Goal: Task Accomplishment & Management: Use online tool/utility

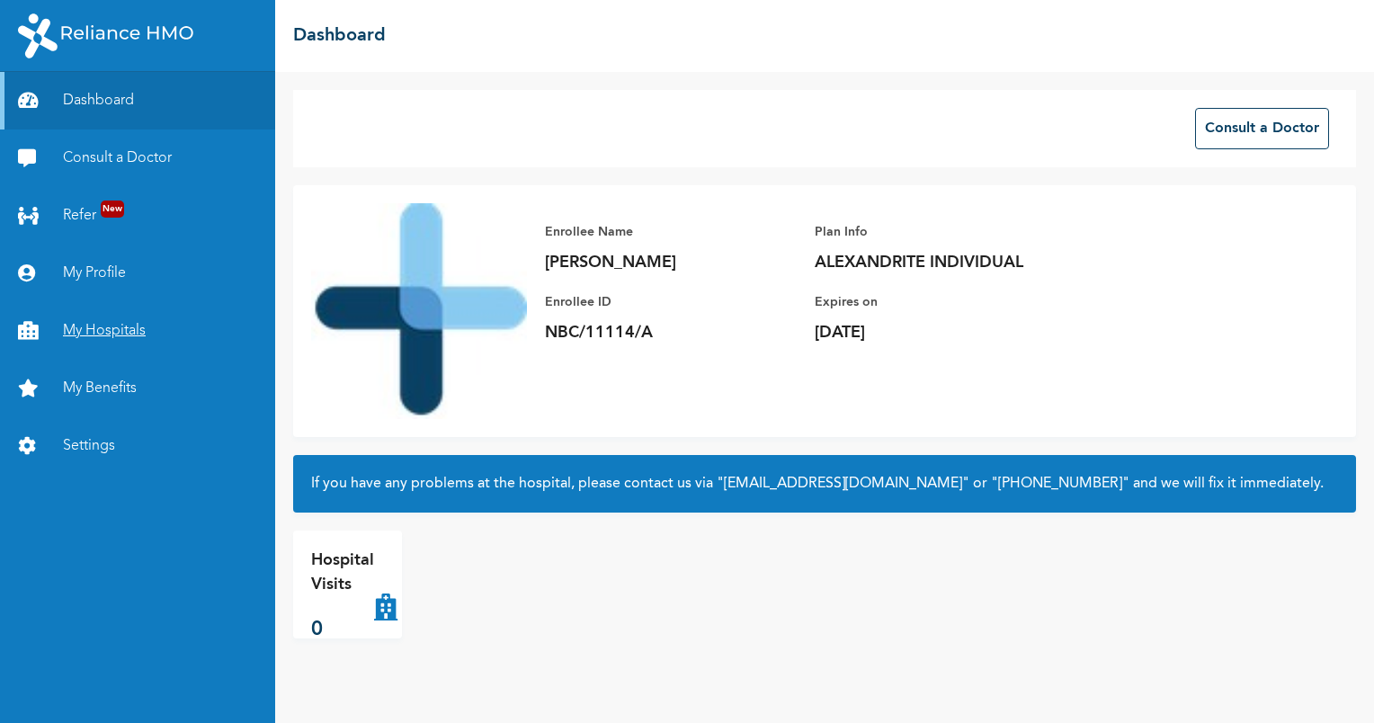
click at [94, 316] on link "My Hospitals" at bounding box center [137, 331] width 275 height 58
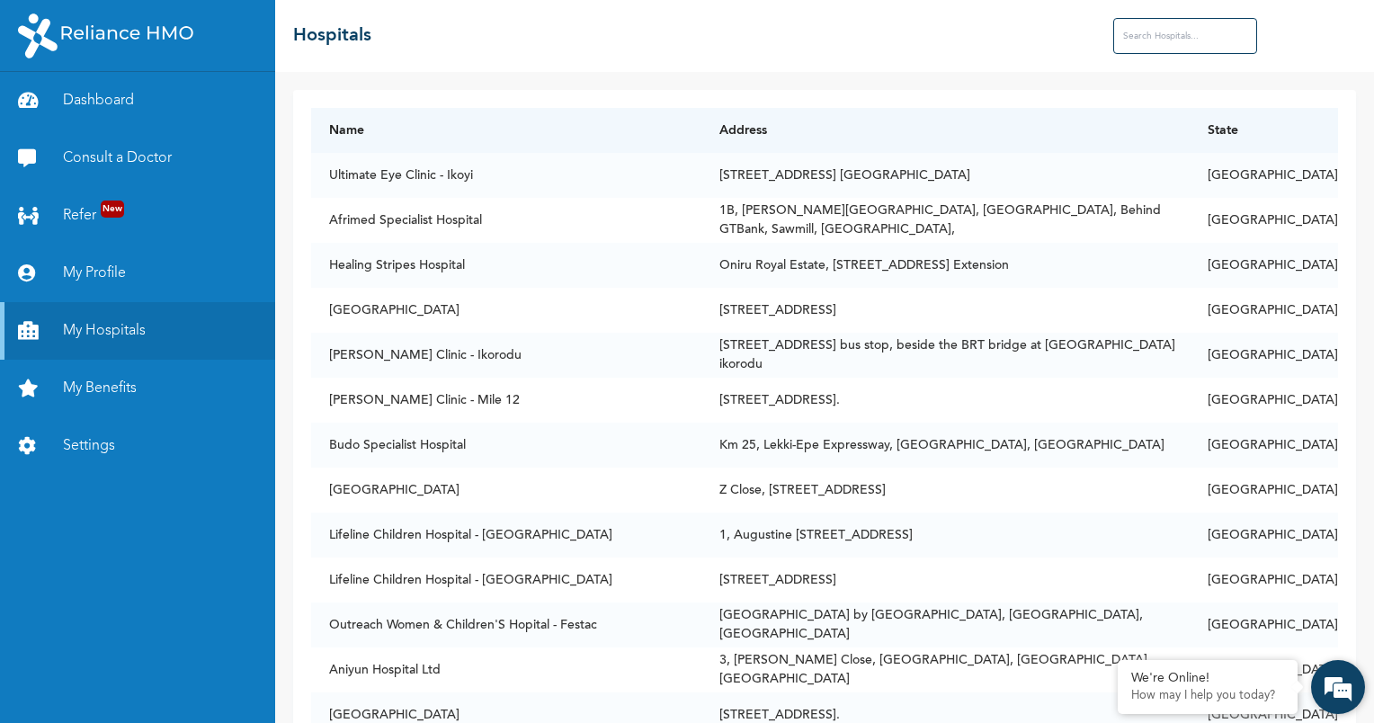
click at [1363, 710] on div "We're Online! How may I help you [DATE]?" at bounding box center [1338, 687] width 54 height 54
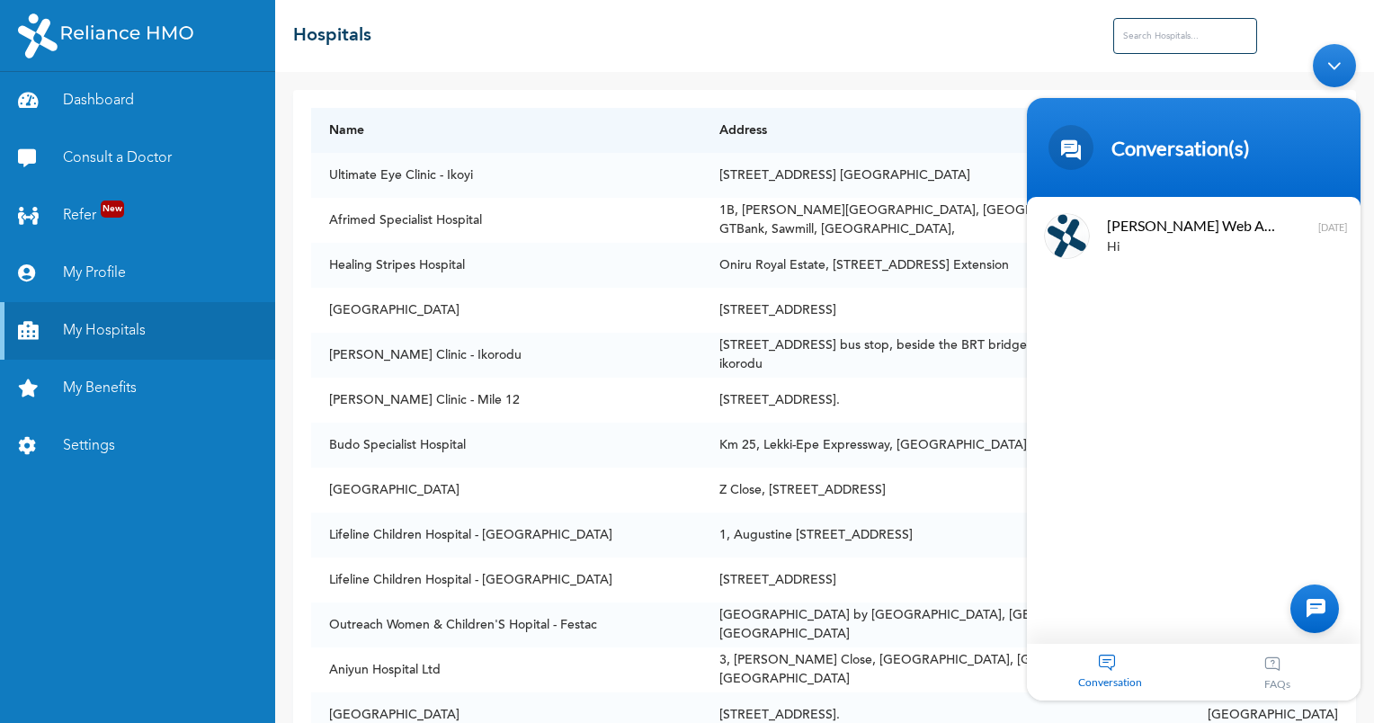
click at [1330, 61] on div "Minimize live chat window" at bounding box center [1334, 65] width 43 height 43
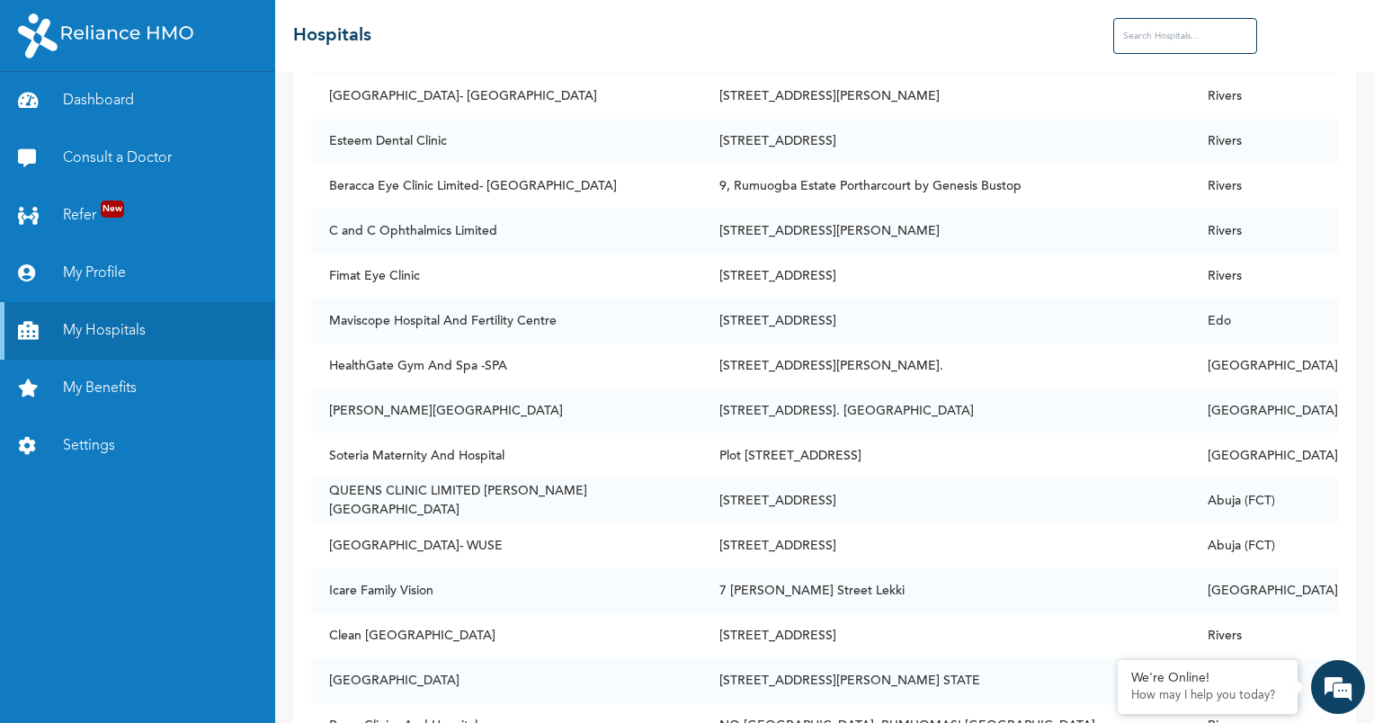
scroll to position [11997, 0]
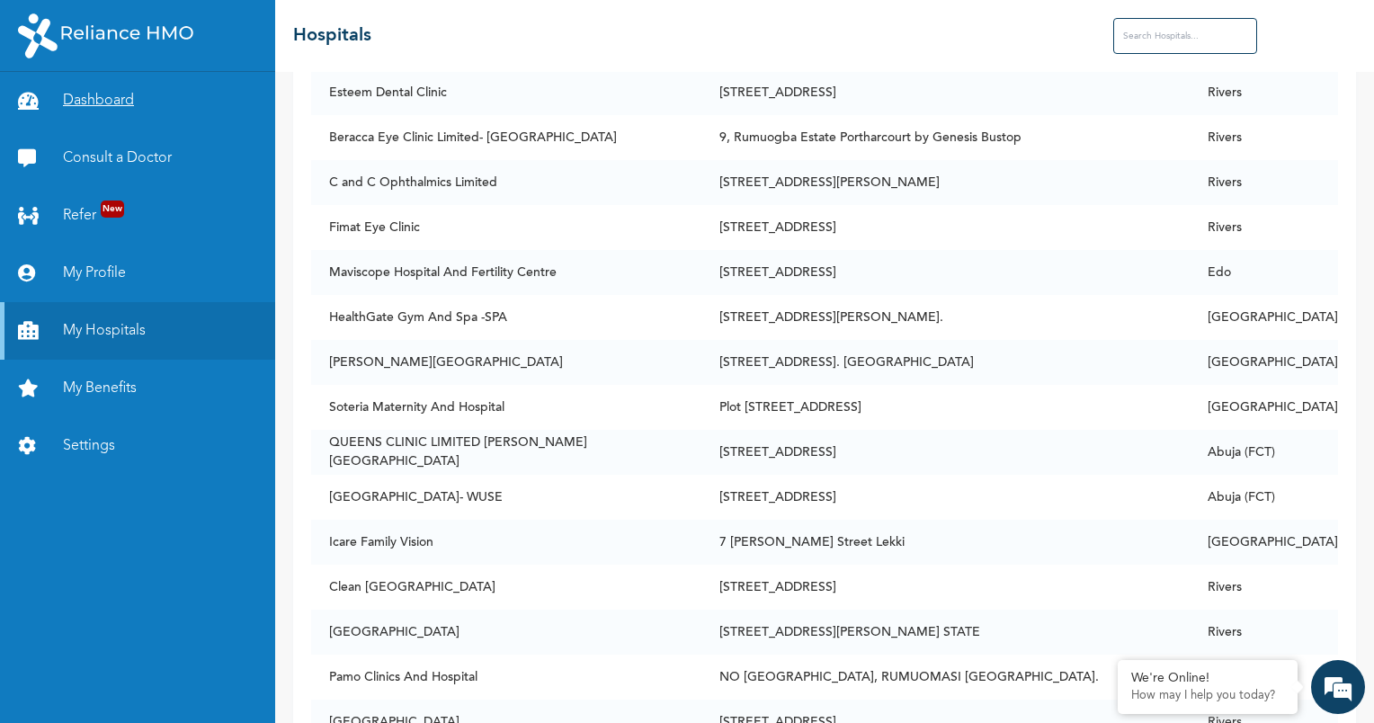
click at [140, 109] on link "Dashboard" at bounding box center [137, 101] width 275 height 58
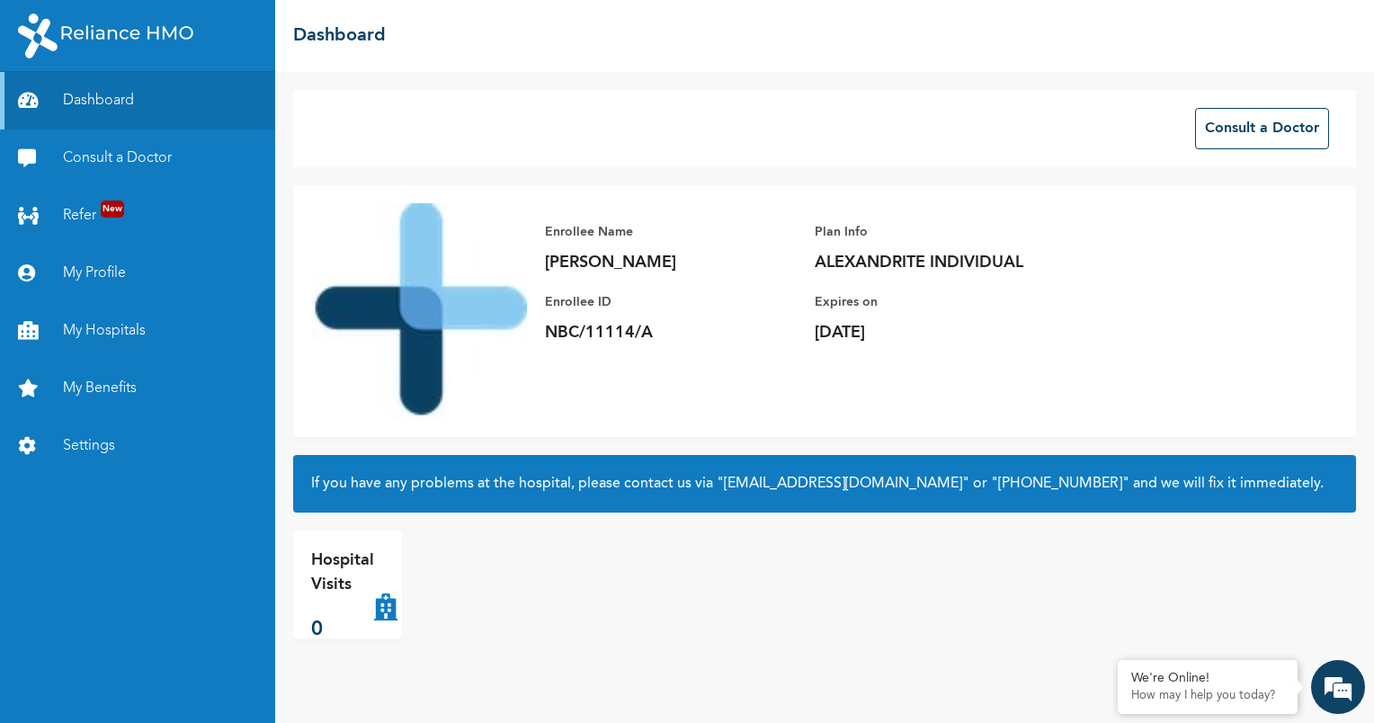
click at [1310, 267] on div "Enrollee Name [PERSON_NAME] Enrollee ID NBC/11114/A Plan Info ALEXANDRITE INDIV…" at bounding box center [824, 311] width 1063 height 252
click at [121, 385] on link "My Benefits" at bounding box center [137, 389] width 275 height 58
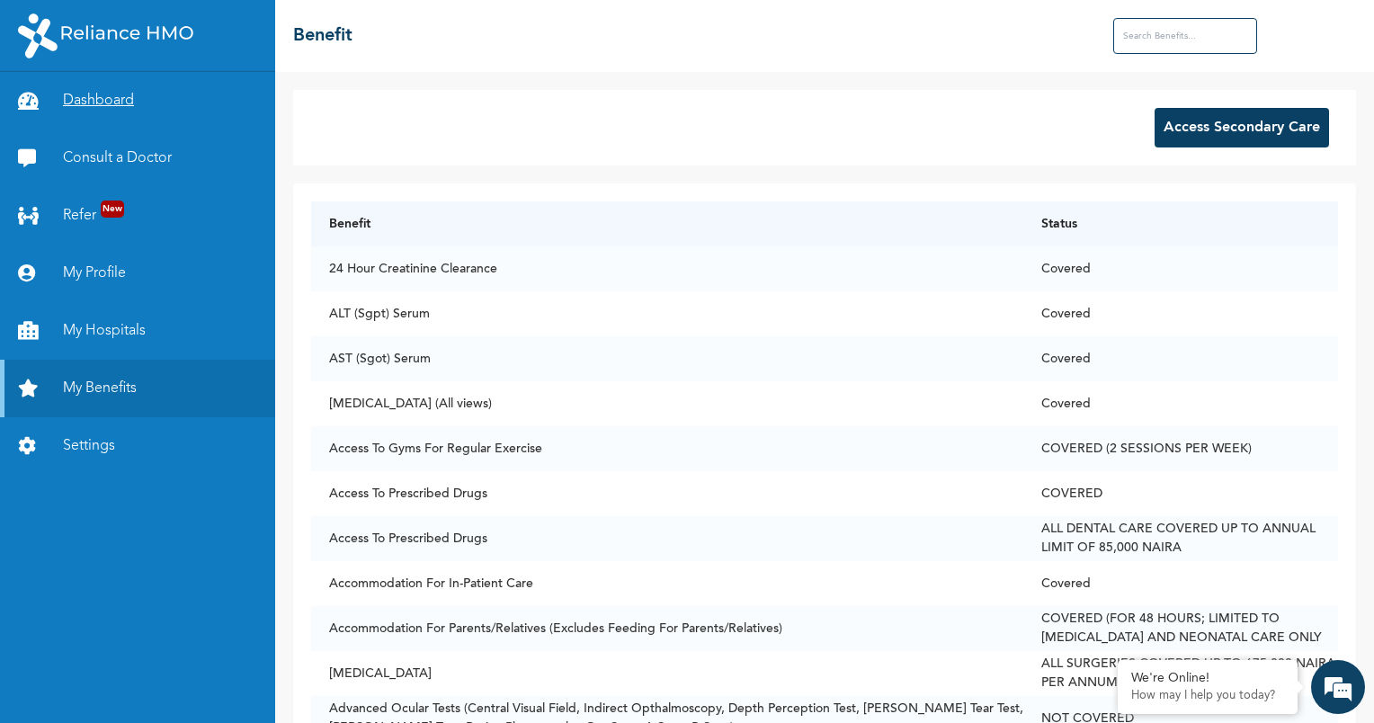
click at [169, 89] on link "Dashboard" at bounding box center [137, 101] width 275 height 58
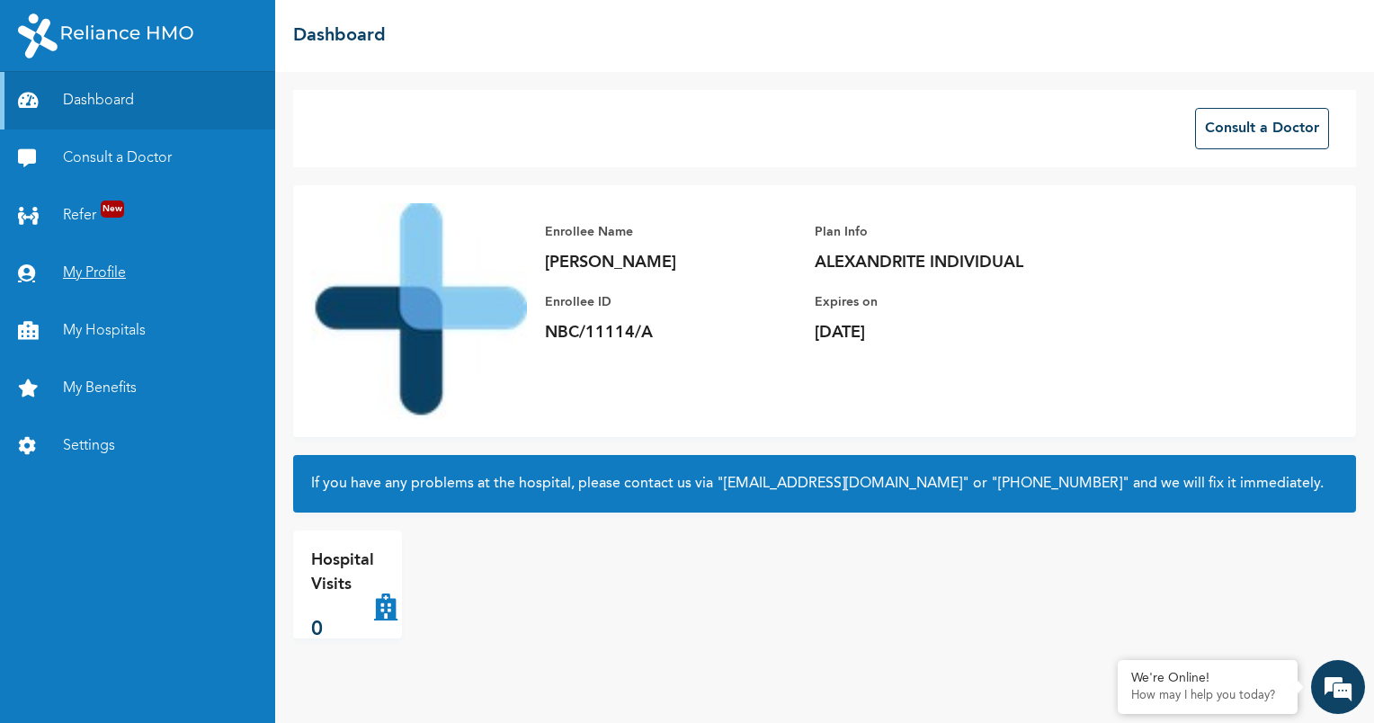
click at [89, 264] on link "My Profile" at bounding box center [137, 274] width 275 height 58
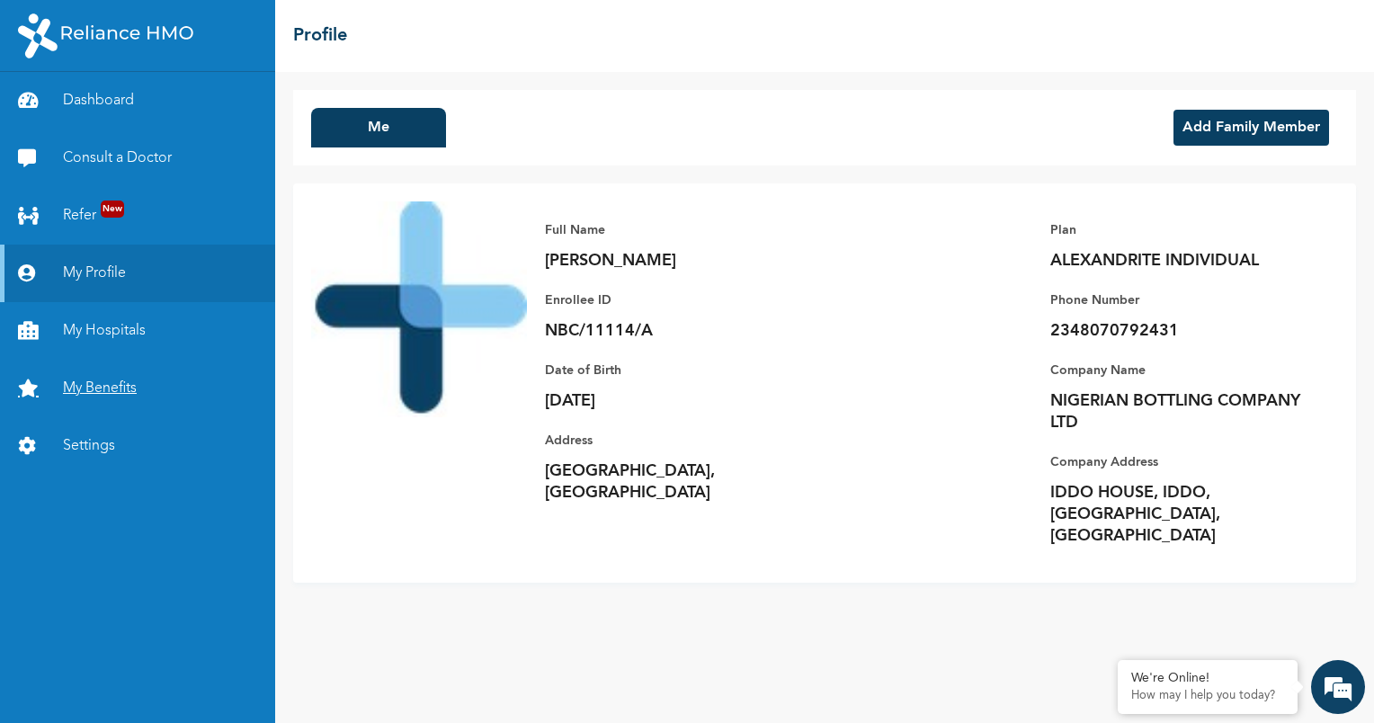
click at [107, 377] on link "My Benefits" at bounding box center [137, 389] width 275 height 58
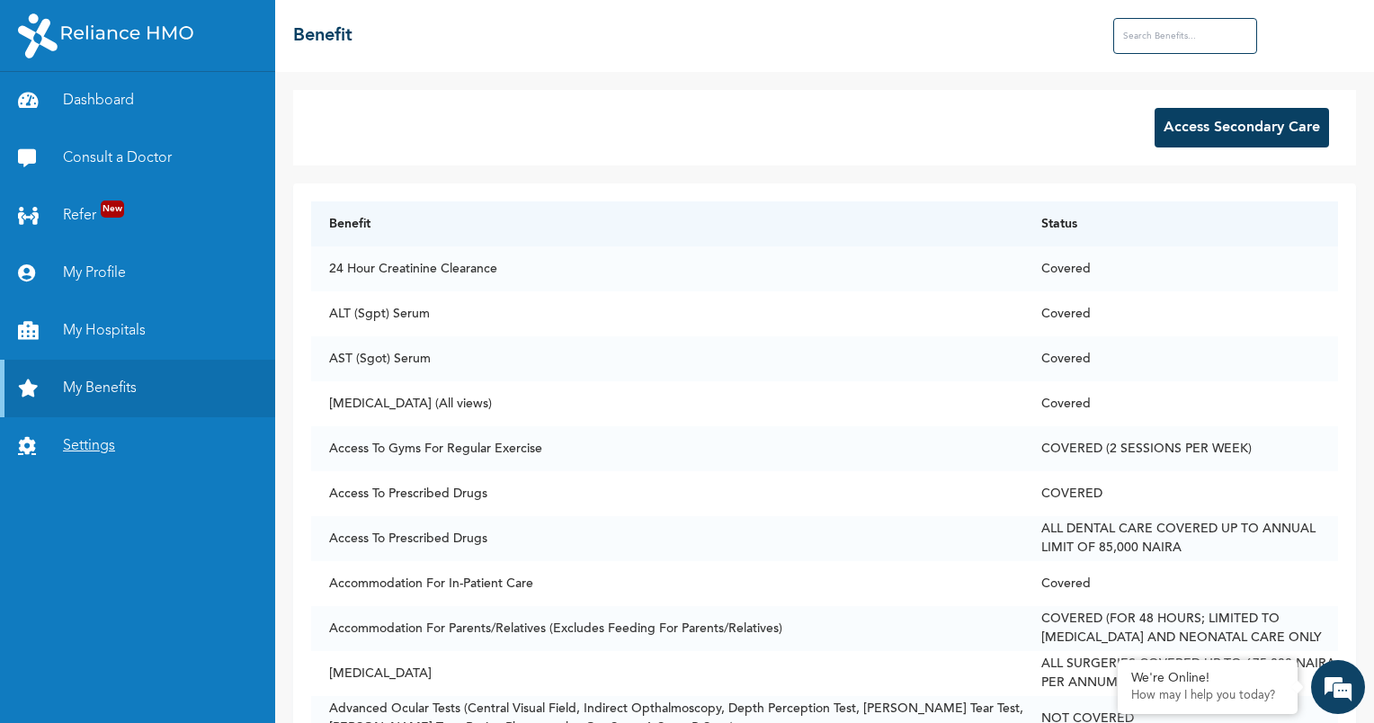
click at [103, 436] on link "Settings" at bounding box center [137, 446] width 275 height 58
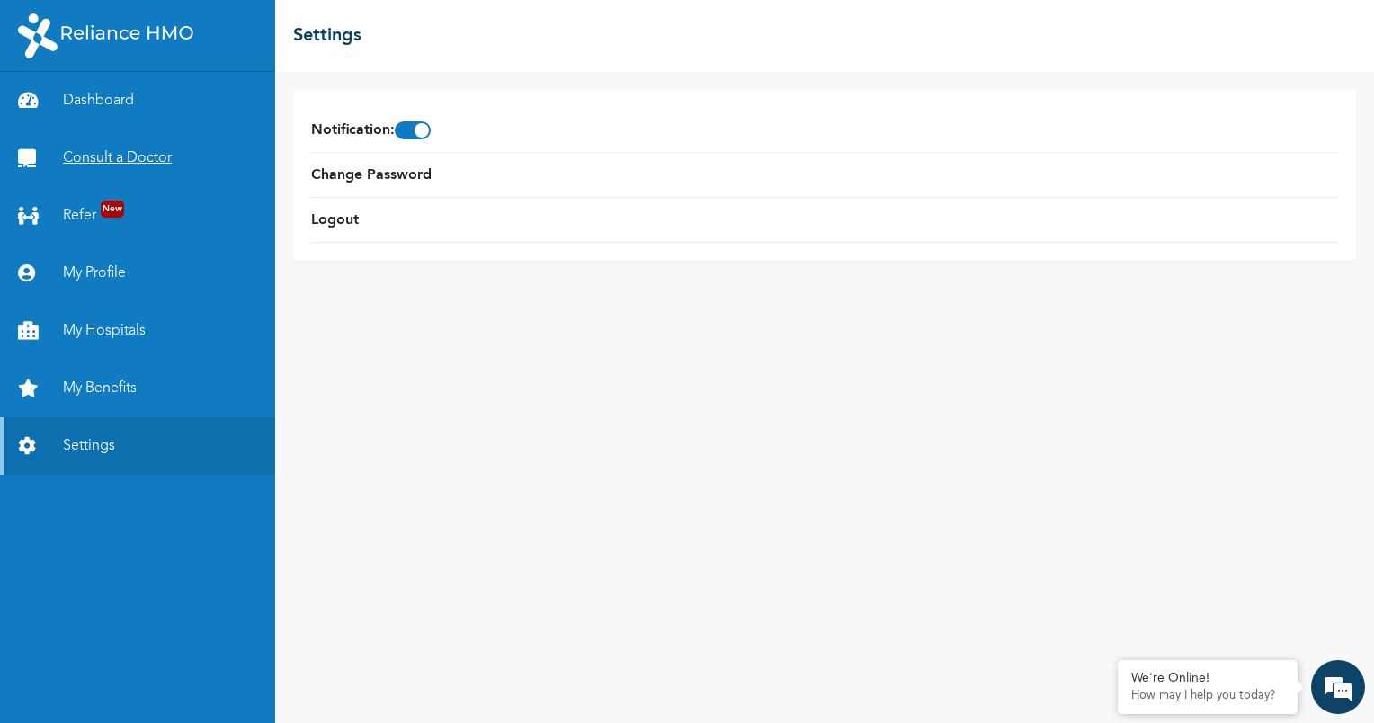
click at [154, 150] on link "Consult a Doctor" at bounding box center [137, 158] width 275 height 58
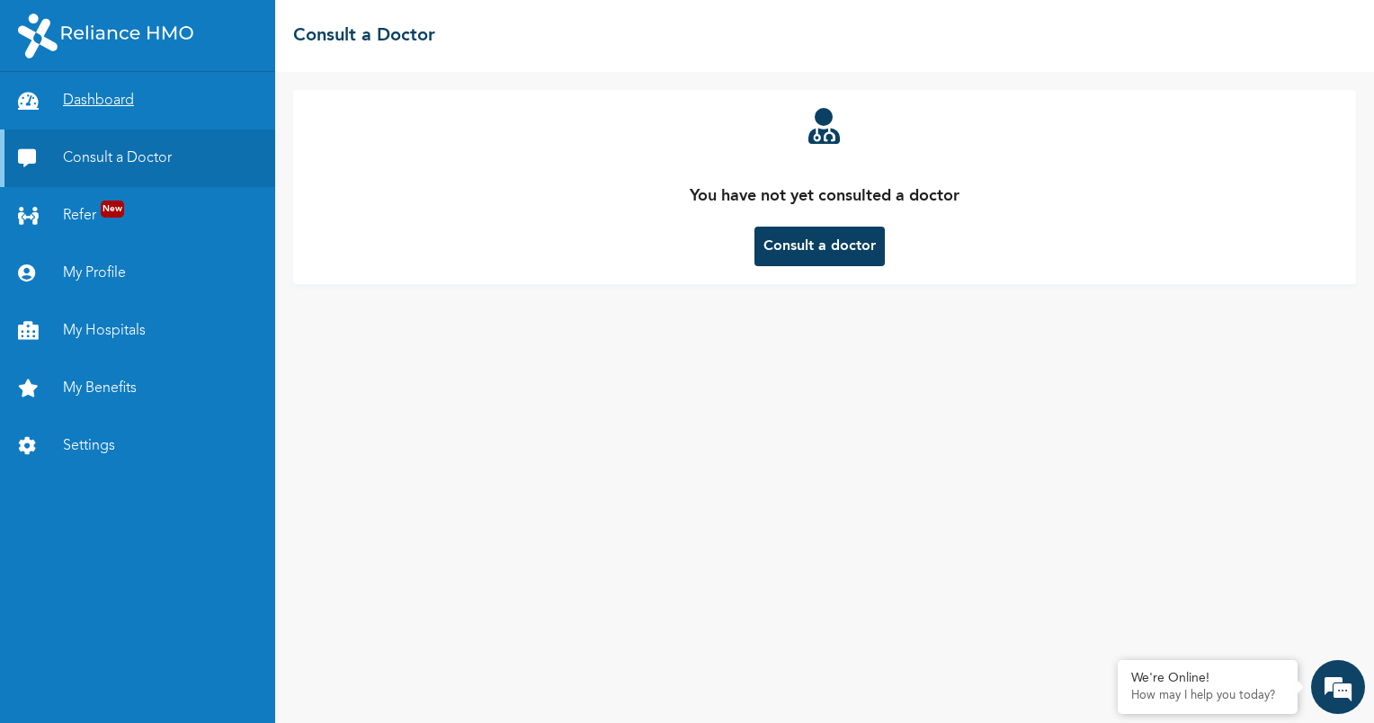
click at [137, 94] on link "Dashboard" at bounding box center [137, 101] width 275 height 58
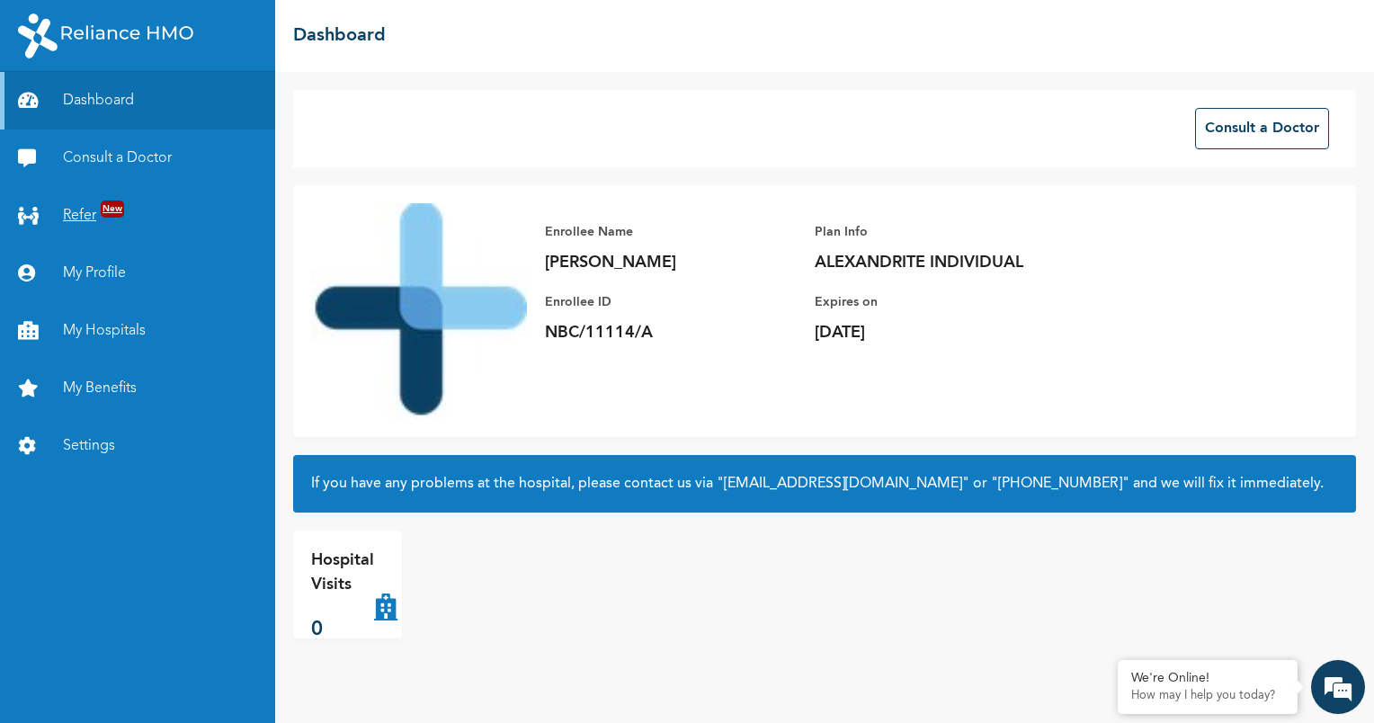
click at [85, 216] on link "Refer New" at bounding box center [137, 216] width 275 height 58
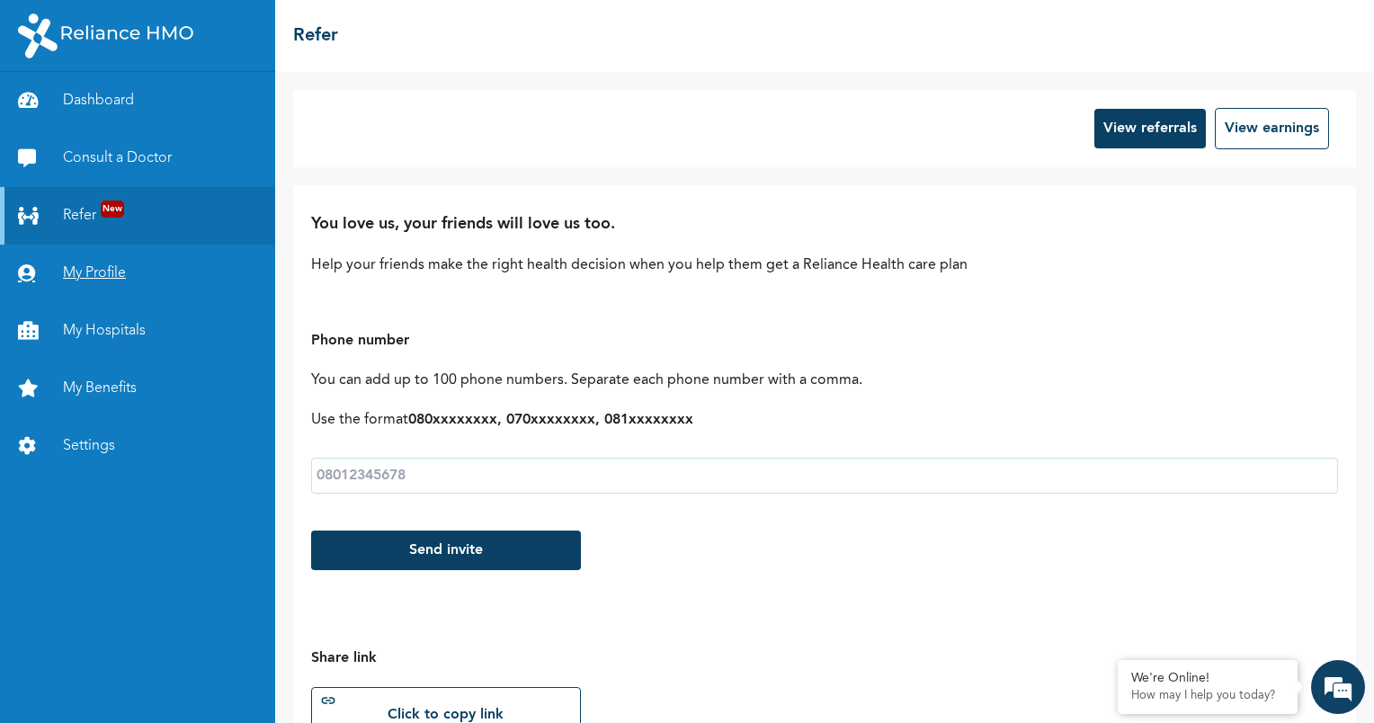
click at [94, 264] on link "My Profile" at bounding box center [137, 274] width 275 height 58
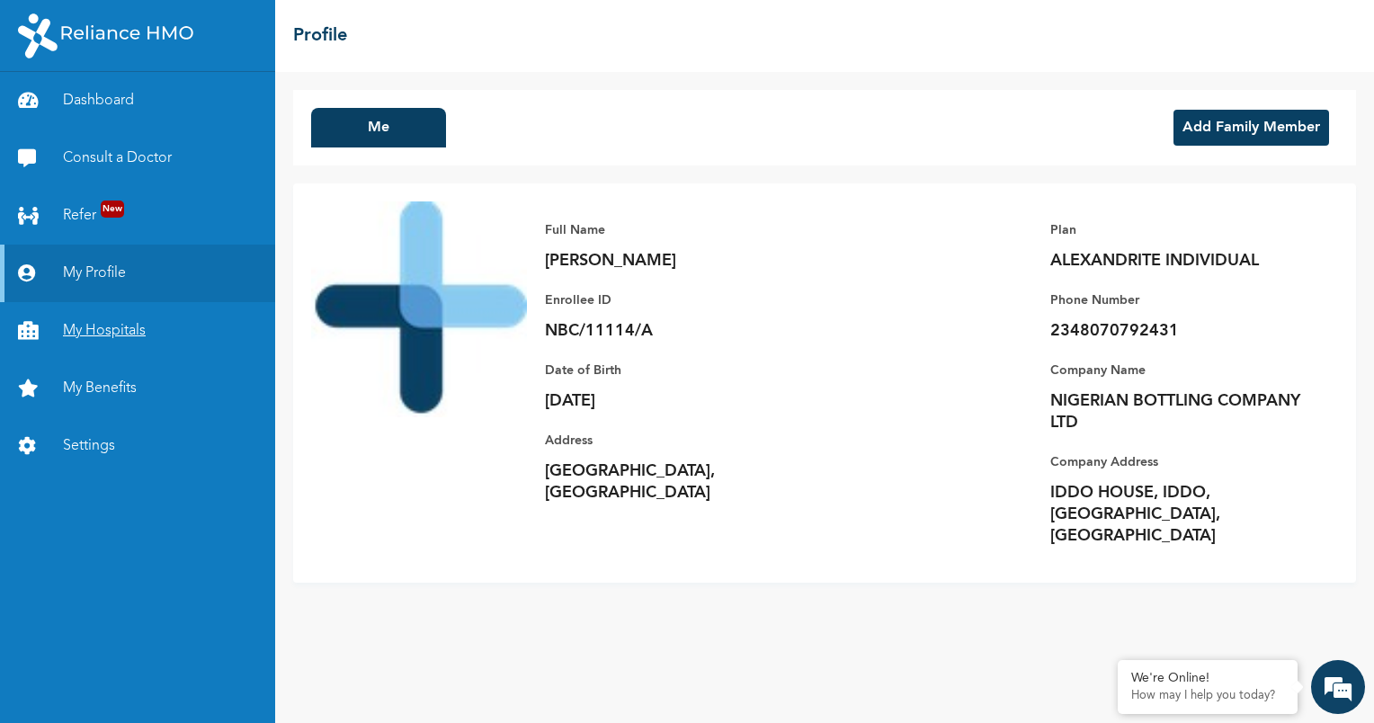
click at [96, 328] on link "My Hospitals" at bounding box center [137, 331] width 275 height 58
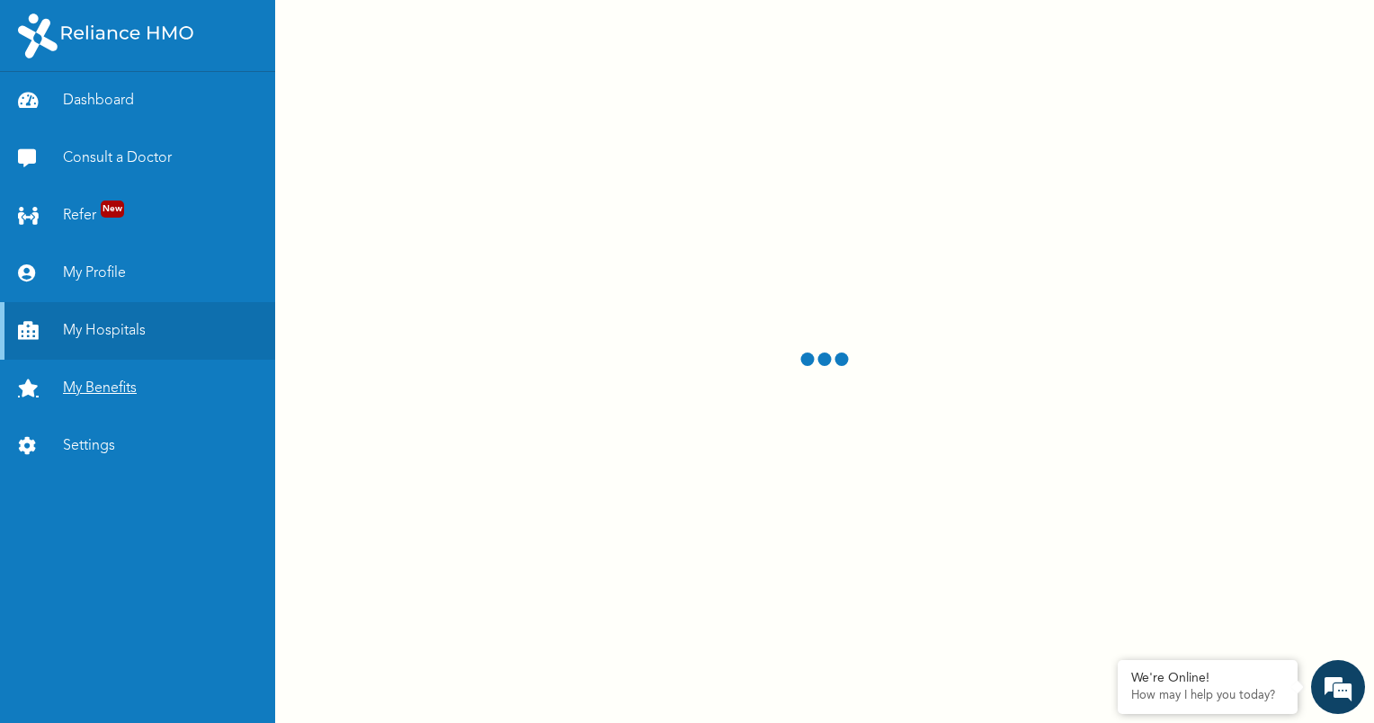
click at [114, 378] on link "My Benefits" at bounding box center [137, 389] width 275 height 58
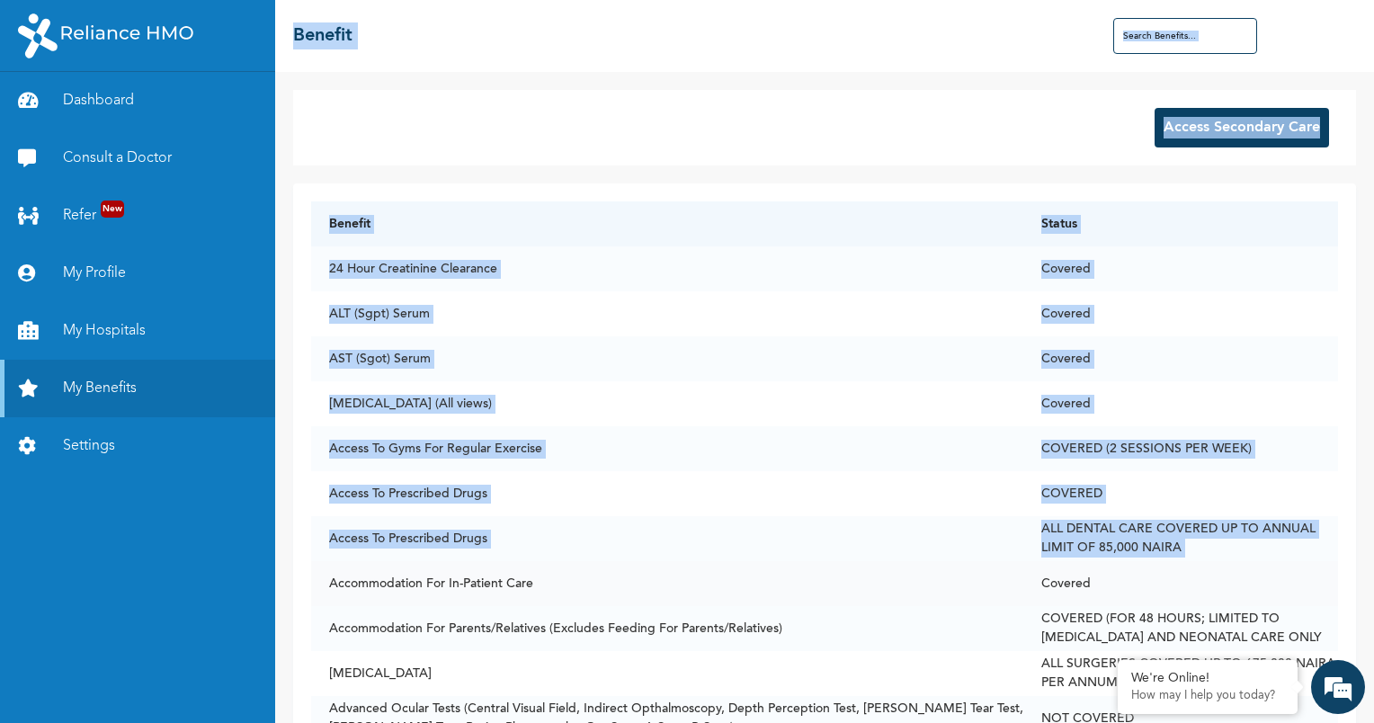
drag, startPoint x: 213, startPoint y: 590, endPoint x: 316, endPoint y: 594, distance: 102.6
click at [316, 594] on div "Dashboard Consult a Doctor Refer New My Profile My Hospitals My Benefits Settin…" at bounding box center [687, 361] width 1374 height 723
click at [905, 114] on div "Access Secondary Care" at bounding box center [824, 128] width 1063 height 76
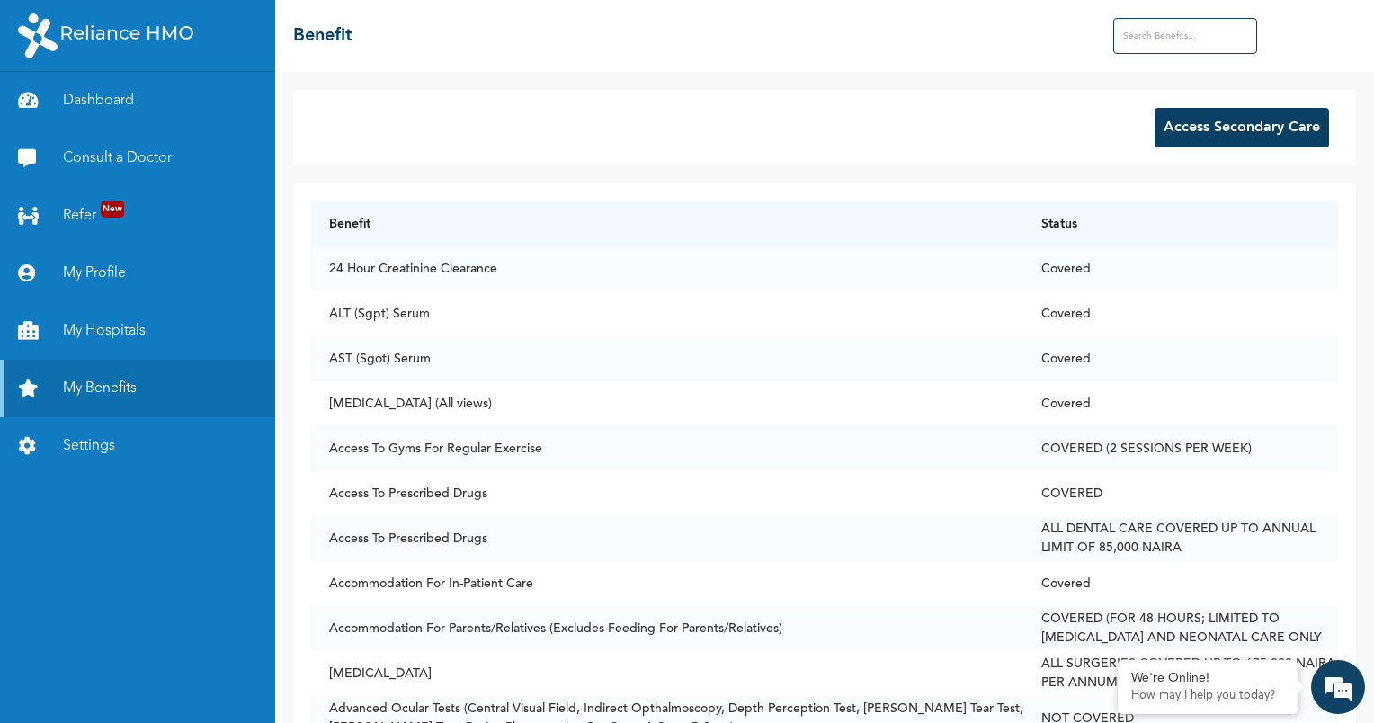
click at [1244, 134] on button "Access Secondary Care" at bounding box center [1241, 128] width 174 height 40
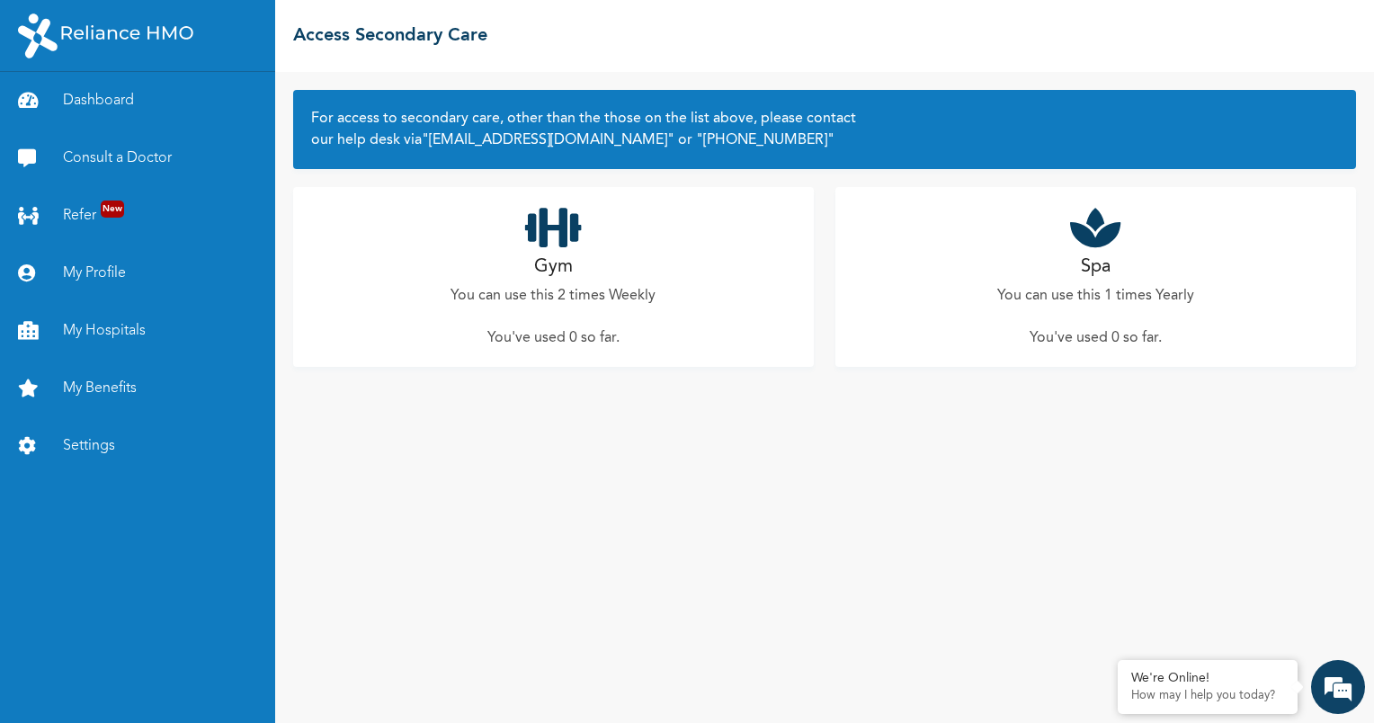
click at [543, 263] on h2 "Gym" at bounding box center [553, 267] width 39 height 27
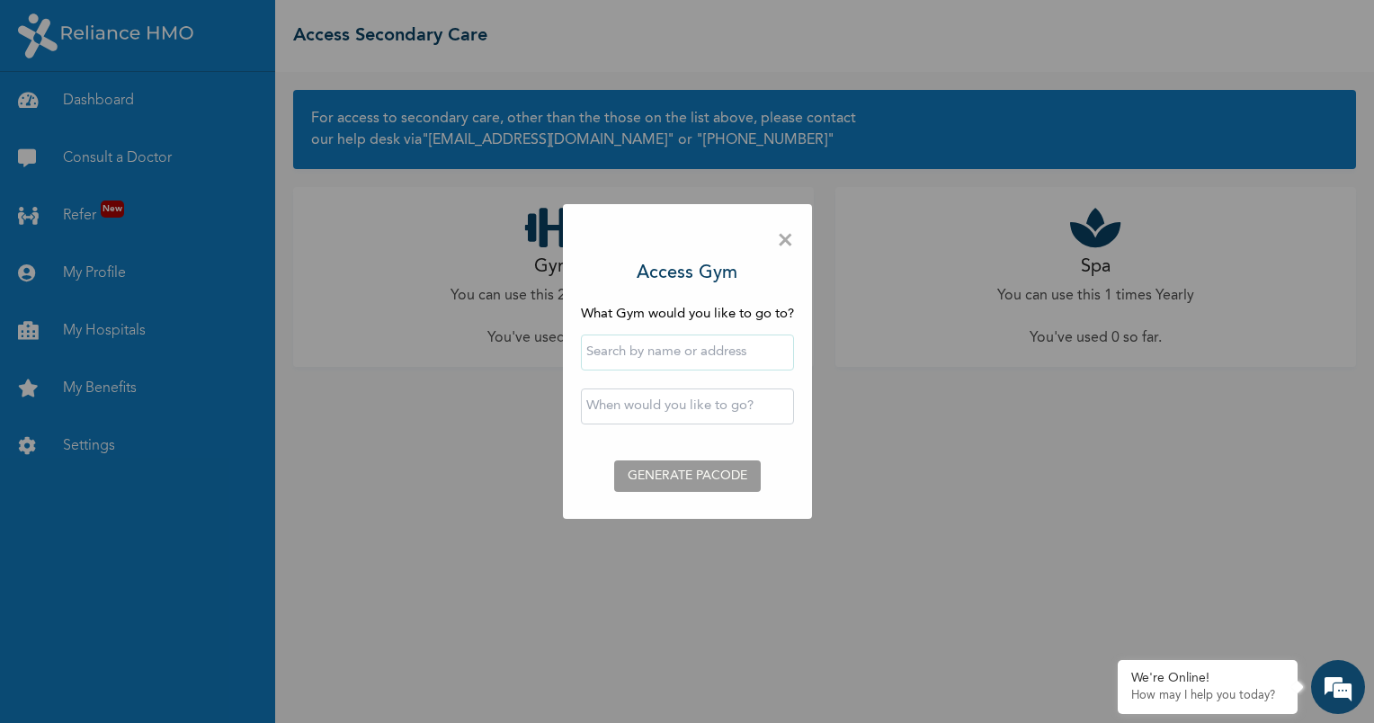
click at [707, 350] on input "text" at bounding box center [687, 352] width 213 height 36
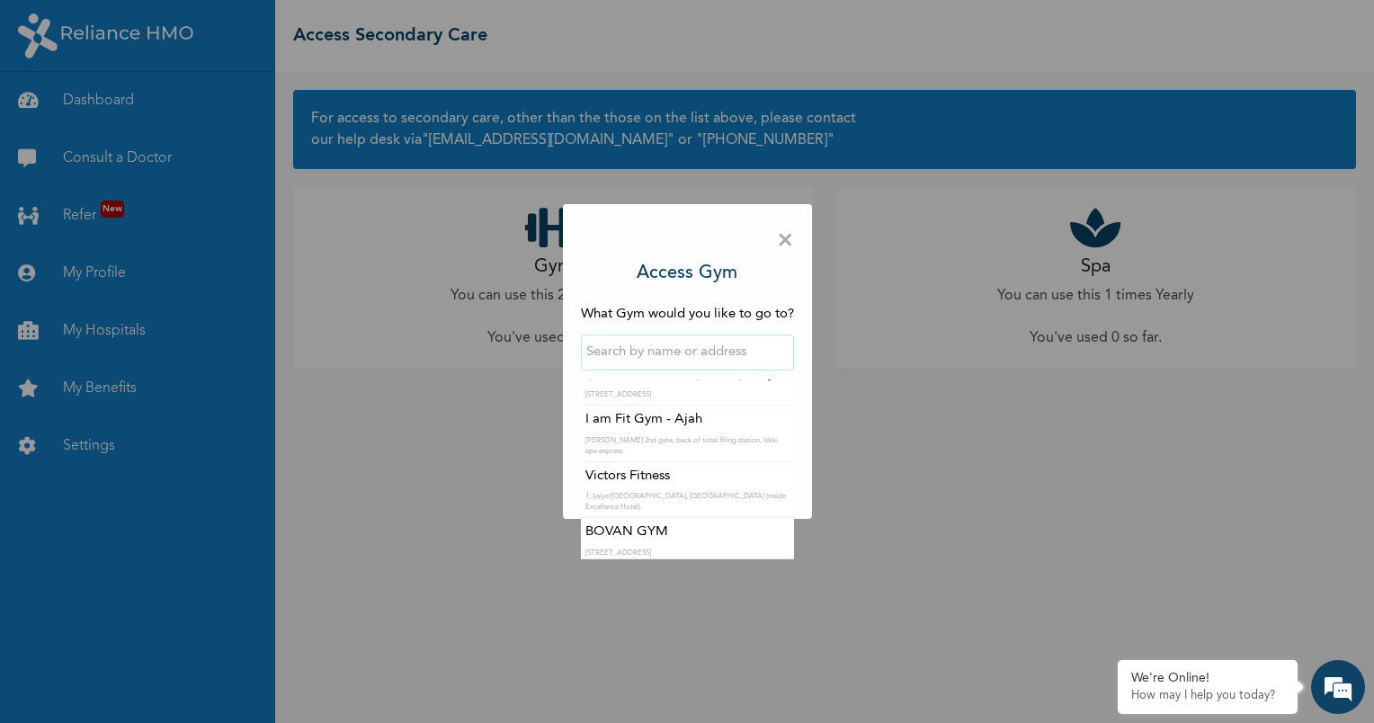
scroll to position [1210, 0]
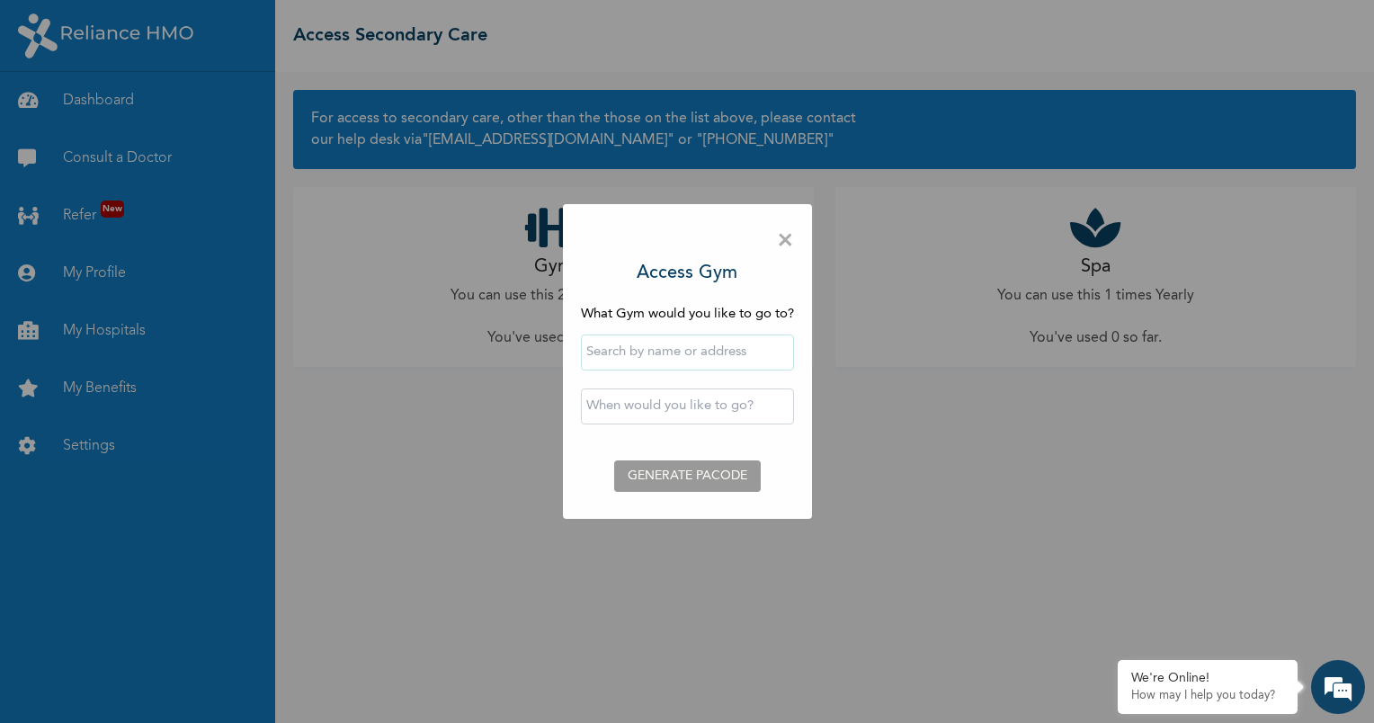
click at [783, 559] on div "× Access Gym What Gym would you like to go to? ‹ [DATE] › Su Mo Tu We Th Fr Sa …" at bounding box center [687, 361] width 1374 height 723
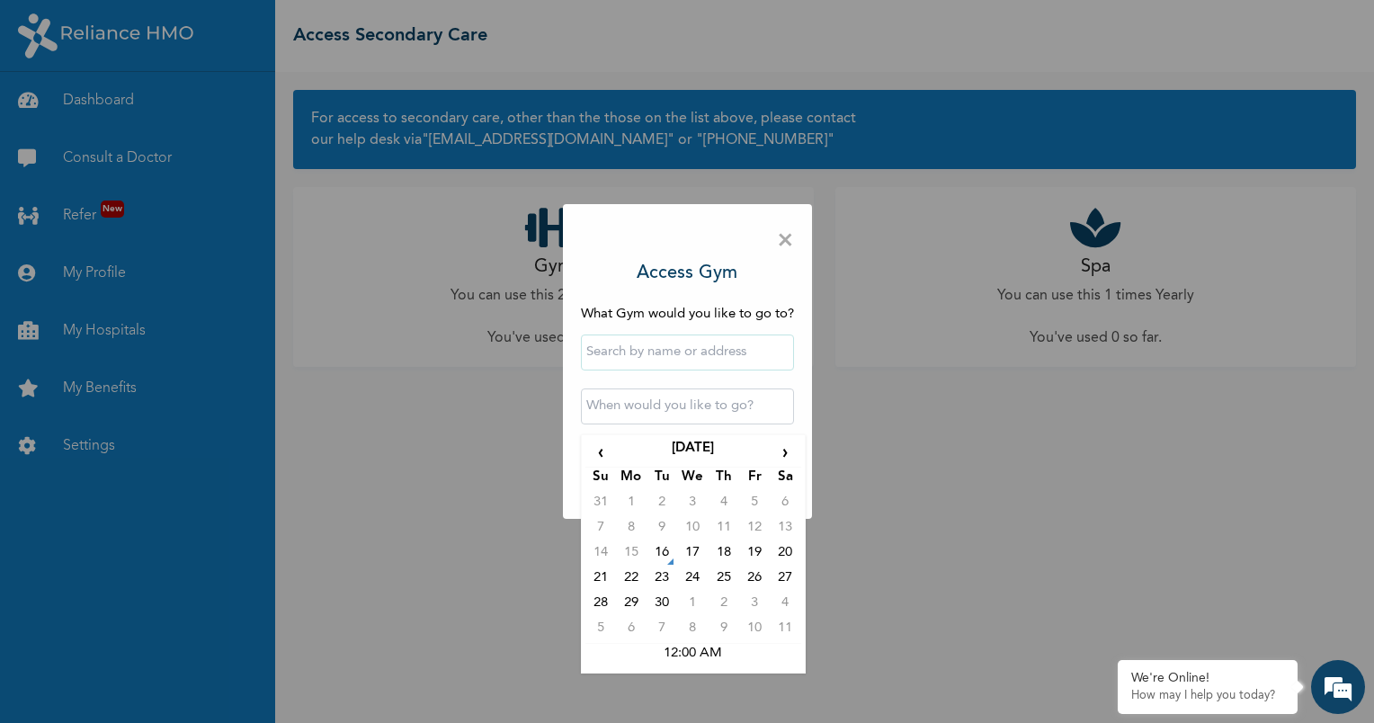
click at [665, 414] on input "text" at bounding box center [687, 406] width 213 height 36
drag, startPoint x: 682, startPoint y: 360, endPoint x: 754, endPoint y: 356, distance: 72.9
click at [754, 356] on input "text" at bounding box center [687, 352] width 213 height 36
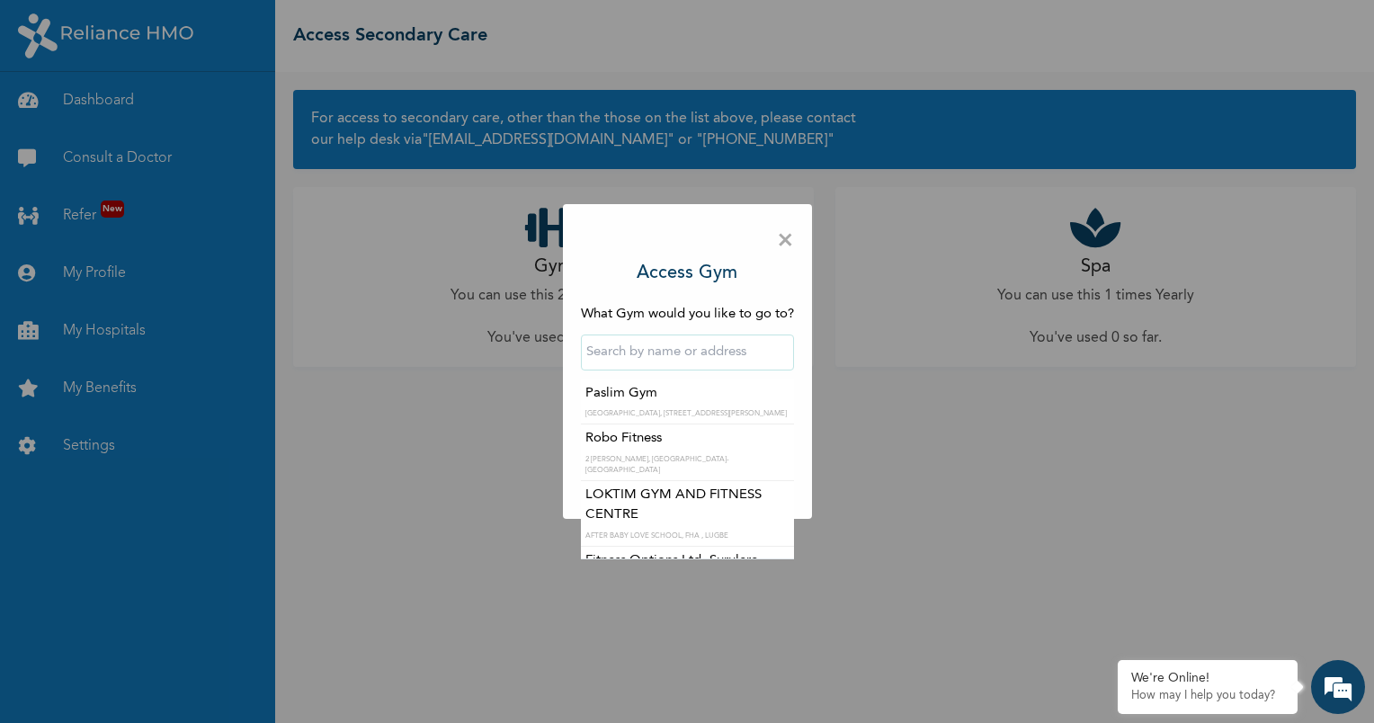
click at [1075, 255] on div "× Access Gym What Gym would you like to go to? [GEOGRAPHIC_DATA], [GEOGRAPHIC_D…" at bounding box center [687, 361] width 1374 height 723
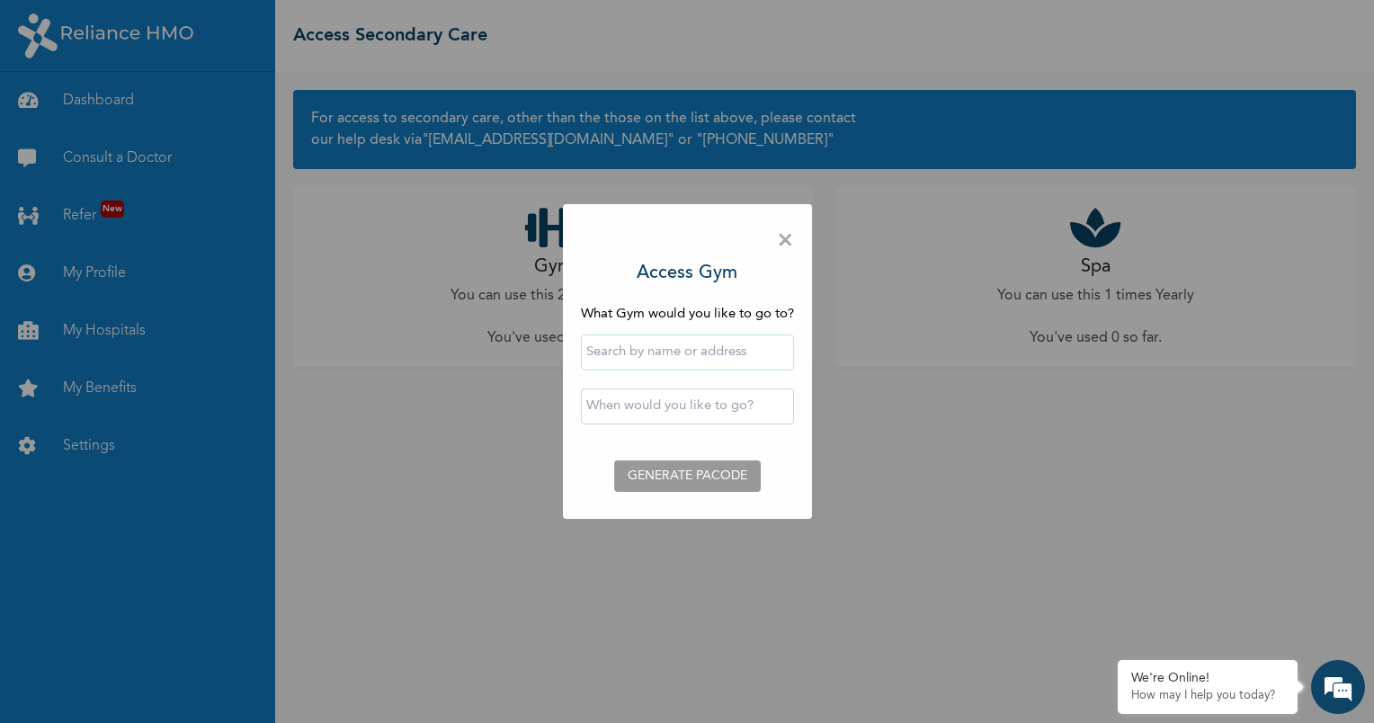
click at [1075, 255] on div "× Access Gym What Gym would you like to go to? ‹ [DATE] › Su Mo Tu We Th Fr Sa …" at bounding box center [687, 361] width 1374 height 723
click at [787, 245] on span "×" at bounding box center [785, 241] width 17 height 38
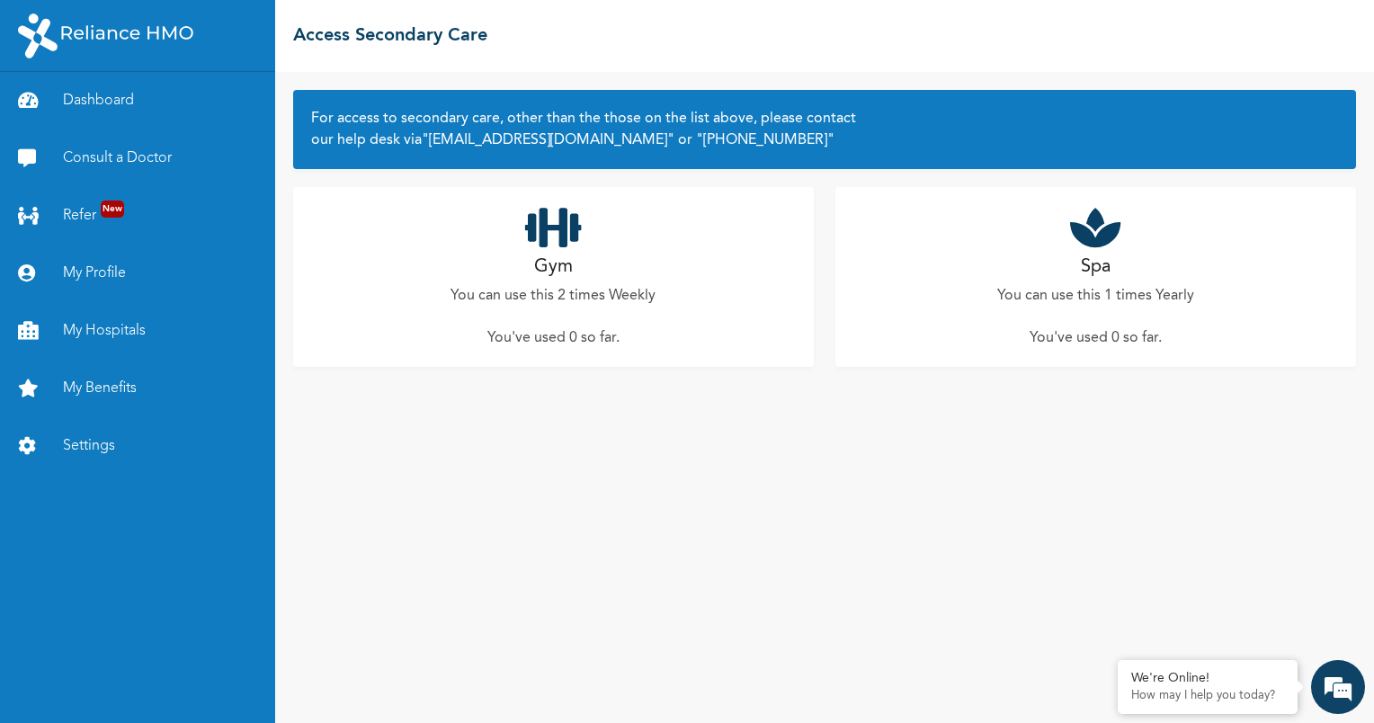
click at [1144, 312] on div "Spa You can use this 1 times Yearly You've used 0 so far ." at bounding box center [1095, 277] width 521 height 180
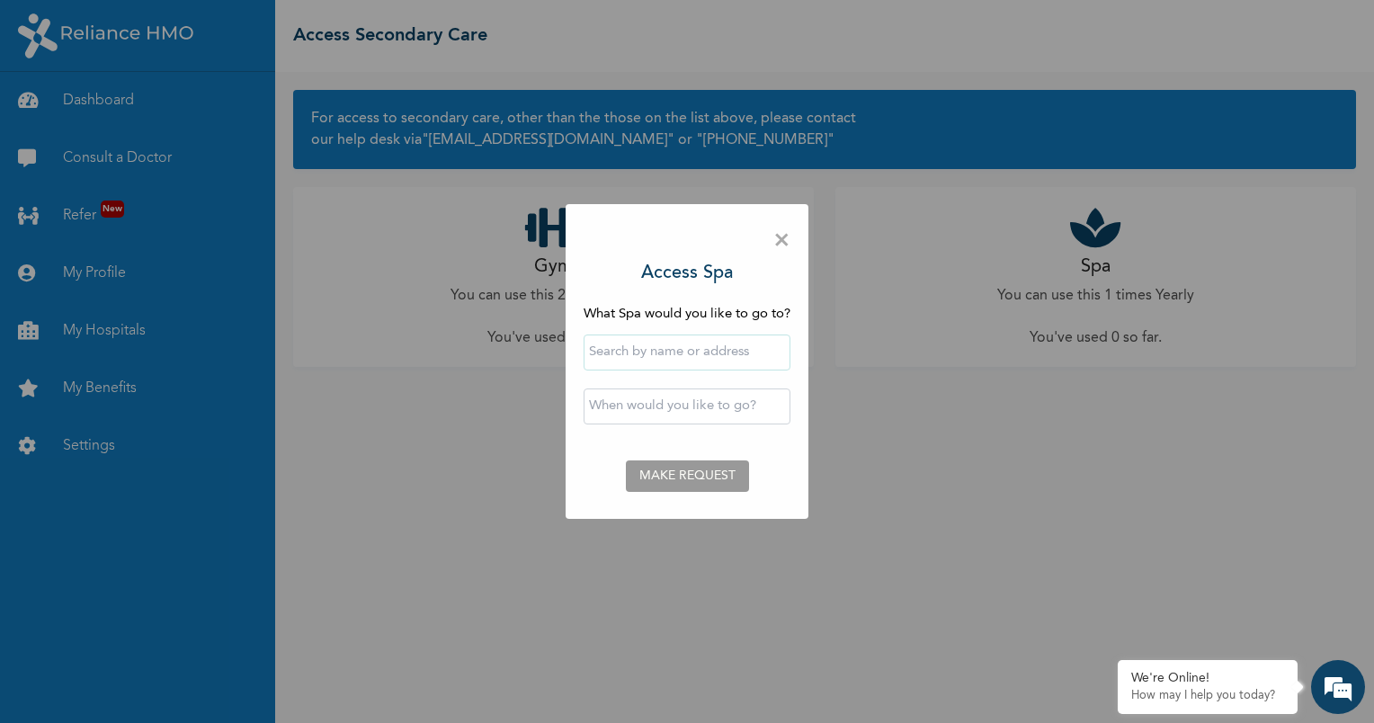
click at [789, 237] on span "×" at bounding box center [781, 241] width 17 height 38
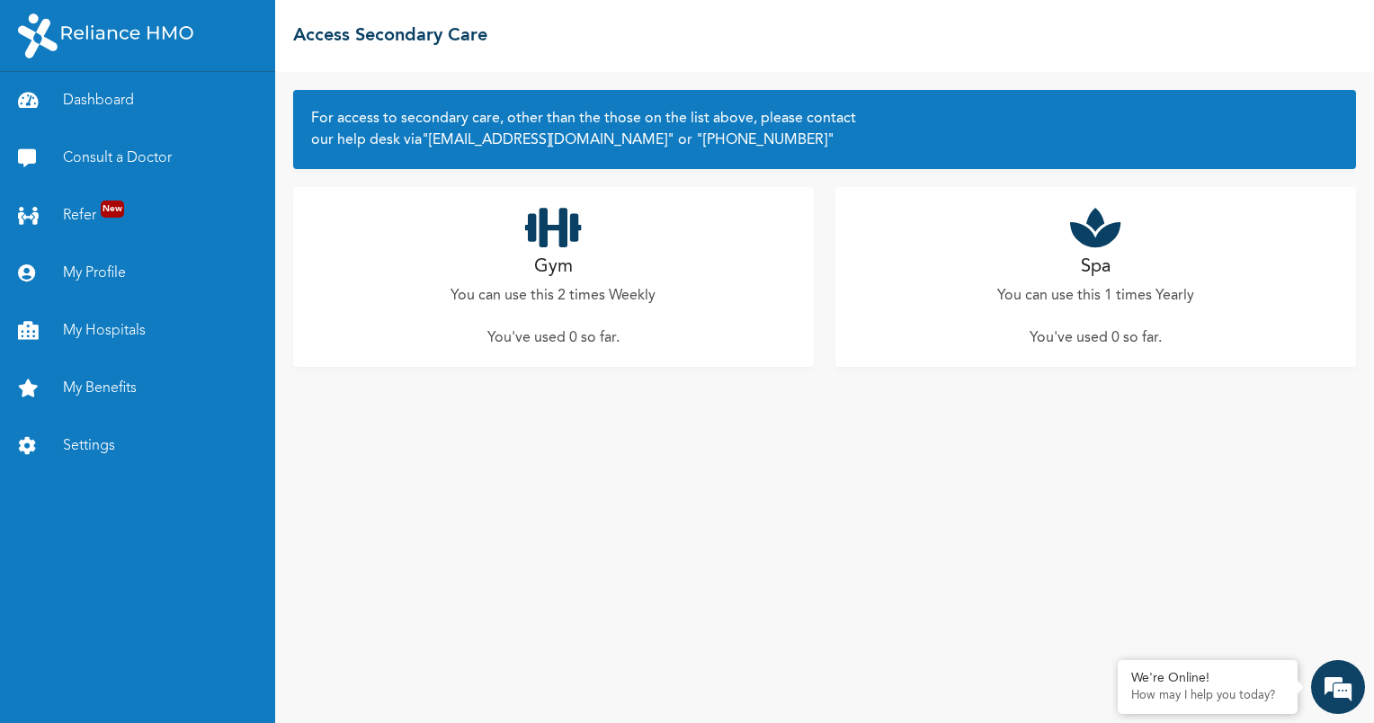
click at [813, 555] on div "For access to secondary care, other than the those on the list above, please co…" at bounding box center [824, 397] width 1099 height 651
